Goal: Find specific page/section: Find specific page/section

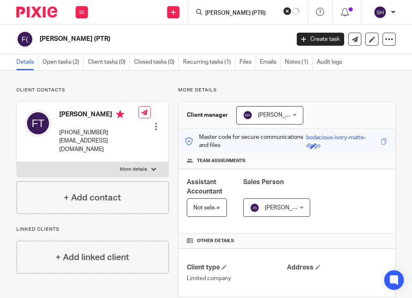
type input "Claire Floquet (PTR)"
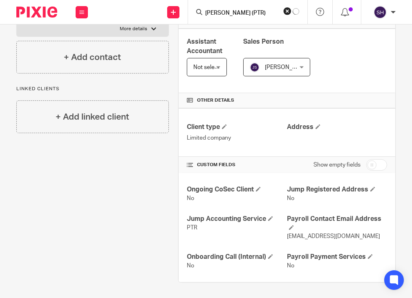
click at [329, 66] on div "Assistant Accountant Not selected Not selected Not selected Aashish A Abinandha…" at bounding box center [287, 61] width 217 height 65
click at [253, 13] on input "Search" at bounding box center [246, 13] width 74 height 7
paste input "Claire Floquet (PTR)"
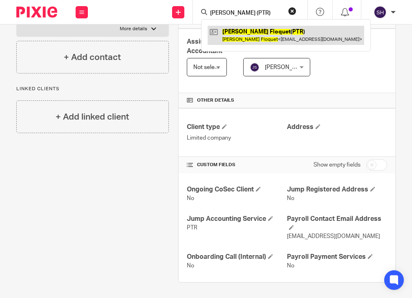
type input "Claire Floquet (PTR)"
click at [257, 27] on link at bounding box center [286, 35] width 157 height 19
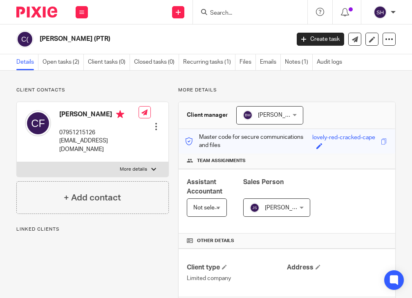
scroll to position [170, 0]
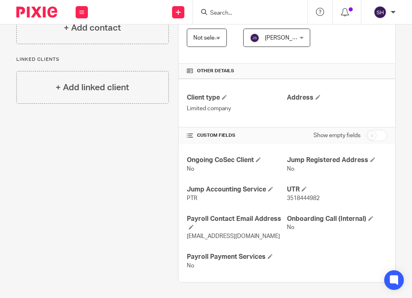
click at [256, 10] on input "Search" at bounding box center [246, 13] width 74 height 7
paste input "Anthony Stewart"
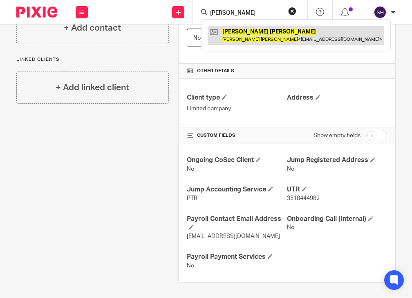
type input "Anthony Stewart"
click at [265, 41] on link at bounding box center [296, 35] width 177 height 19
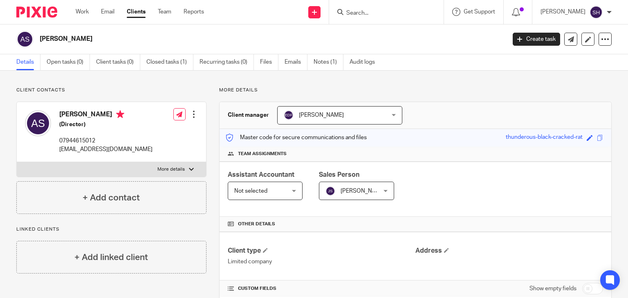
click at [139, 9] on link "Clients" at bounding box center [136, 12] width 19 height 8
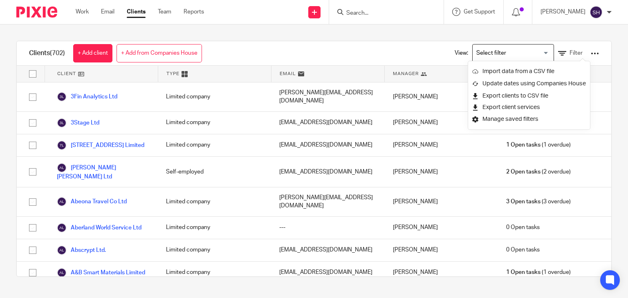
click at [364, 10] on input "Search" at bounding box center [382, 13] width 74 height 7
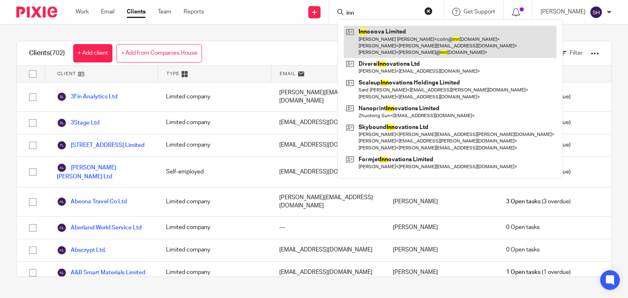
type input "inn"
click at [378, 38] on link at bounding box center [450, 42] width 213 height 32
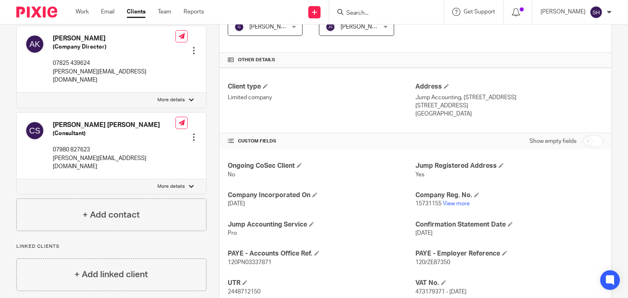
scroll to position [123, 0]
